Goal: Task Accomplishment & Management: Complete application form

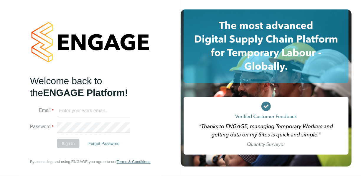
type input "[PERSON_NAME][EMAIL_ADDRESS][PERSON_NAME][DOMAIN_NAME]"
click at [72, 144] on button "Sign In" at bounding box center [68, 142] width 22 height 9
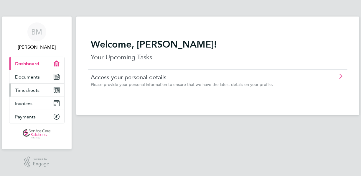
click at [24, 91] on span "Timesheets" at bounding box center [27, 90] width 24 height 6
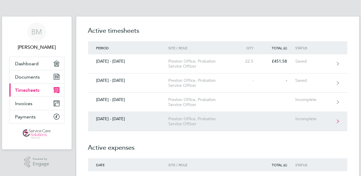
click at [295, 119] on link "22 - 28 Sept 2025 Preston Office, Probation Service Officer Incomplete" at bounding box center [217, 121] width 259 height 19
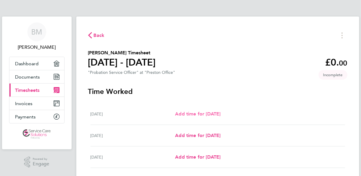
click at [200, 113] on span "Add time for Mon 22 Sep" at bounding box center [197, 114] width 45 height 6
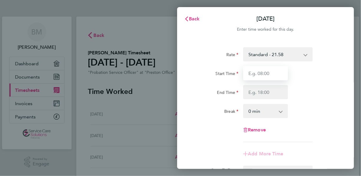
click at [257, 71] on input "Start Time" at bounding box center [265, 73] width 45 height 14
type input "09:00"
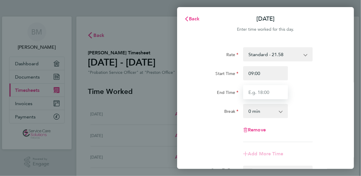
type input "17:00"
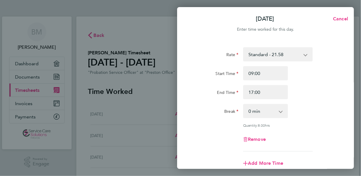
click at [260, 110] on select "0 min 15 min 30 min 45 min 60 min 75 min 90 min" at bounding box center [262, 110] width 37 height 13
select select "30"
click at [244, 104] on select "0 min 15 min 30 min 45 min 60 min 75 min 90 min" at bounding box center [262, 110] width 37 height 13
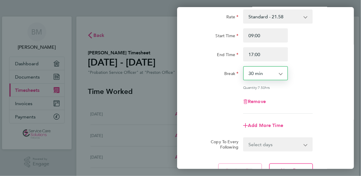
scroll to position [59, 0]
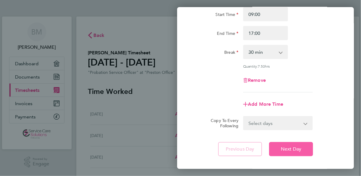
click at [294, 144] on button "Next Day" at bounding box center [291, 149] width 44 height 14
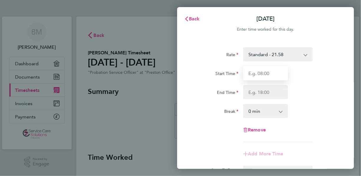
click at [268, 74] on input "Start Time" at bounding box center [265, 73] width 45 height 14
type input "09:00"
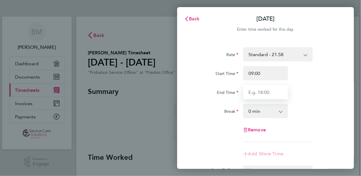
type input "17:00"
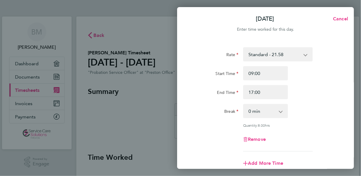
click at [262, 111] on select "0 min 15 min 30 min 45 min 60 min 75 min 90 min" at bounding box center [262, 110] width 37 height 13
select select "30"
click at [244, 104] on select "0 min 15 min 30 min 45 min 60 min 75 min 90 min" at bounding box center [262, 110] width 37 height 13
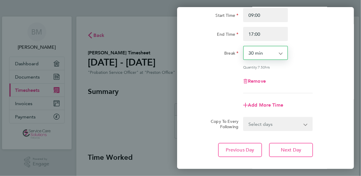
scroll to position [59, 0]
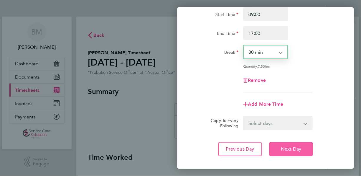
click at [290, 146] on span "Next Day" at bounding box center [291, 149] width 20 height 6
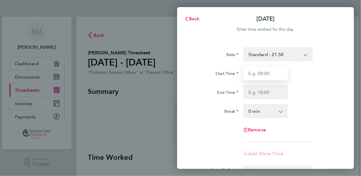
click at [262, 74] on input "Start Time" at bounding box center [265, 73] width 45 height 14
type input "09:00"
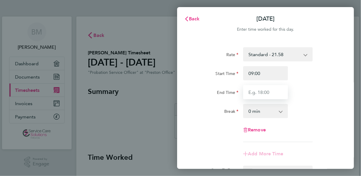
type input "17:00"
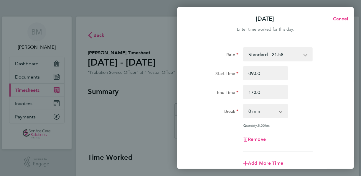
click at [269, 112] on select "0 min 15 min 30 min 45 min 60 min 75 min 90 min" at bounding box center [262, 110] width 37 height 13
select select "30"
click at [244, 104] on select "0 min 15 min 30 min 45 min 60 min 75 min 90 min" at bounding box center [262, 110] width 37 height 13
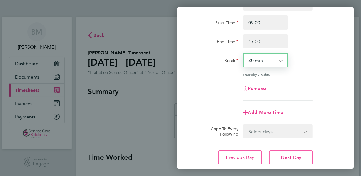
scroll to position [59, 0]
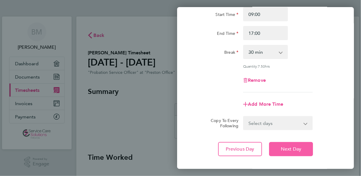
click at [290, 147] on span "Next Day" at bounding box center [291, 149] width 20 height 6
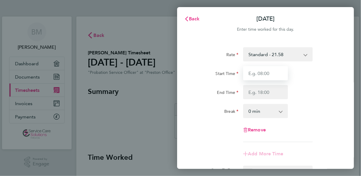
click at [258, 73] on input "Start Time" at bounding box center [265, 73] width 45 height 14
type input "09:00"
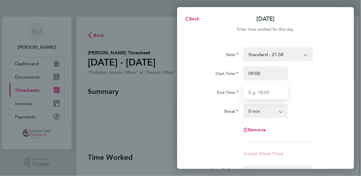
type input "17:00"
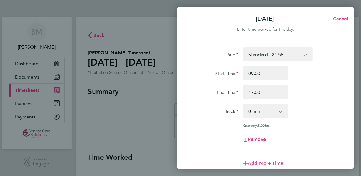
click at [260, 107] on select "0 min 15 min 30 min 45 min 60 min 75 min 90 min" at bounding box center [262, 110] width 37 height 13
select select "30"
click at [244, 104] on select "0 min 15 min 30 min 45 min 60 min 75 min 90 min" at bounding box center [262, 110] width 37 height 13
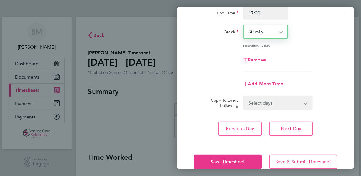
scroll to position [88, 0]
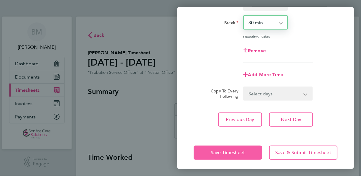
click at [246, 148] on button "Save Timesheet" at bounding box center [228, 152] width 68 height 14
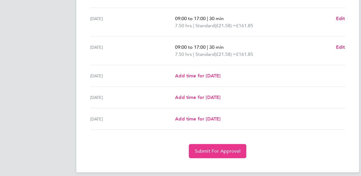
scroll to position [223, 0]
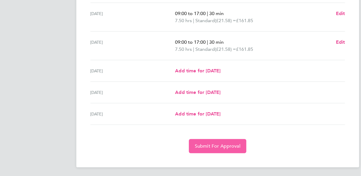
click at [221, 143] on span "Submit For Approval" at bounding box center [218, 146] width 46 height 6
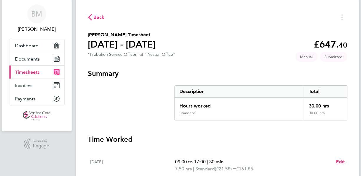
scroll to position [0, 0]
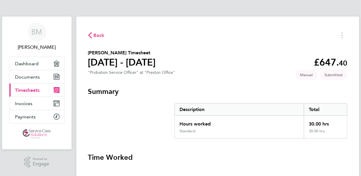
click at [24, 88] on span "Timesheets" at bounding box center [27, 90] width 24 height 6
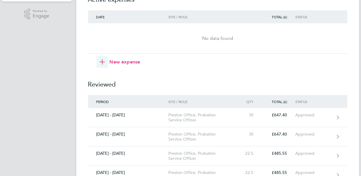
scroll to position [147, 0]
